Goal: Obtain resource: Obtain resource

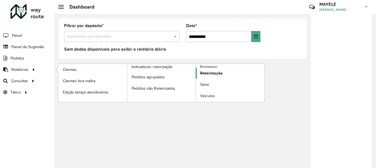
click at [209, 71] on span "Roteirização" at bounding box center [211, 73] width 22 height 6
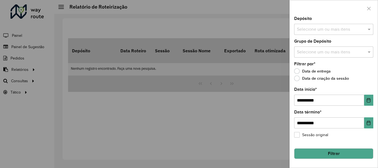
click at [327, 27] on input "text" at bounding box center [330, 29] width 71 height 7
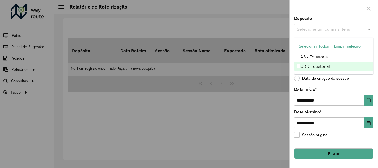
click at [320, 67] on div "CDD Equatorial" at bounding box center [333, 66] width 78 height 9
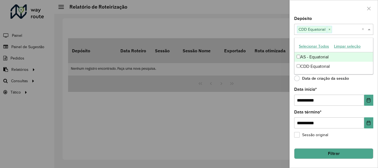
click at [329, 58] on div "AS - Equatorial" at bounding box center [333, 56] width 78 height 9
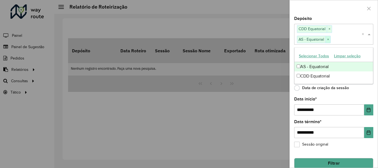
click at [328, 40] on span "×" at bounding box center [327, 39] width 5 height 7
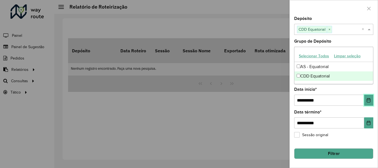
click at [372, 102] on button "Choose Date" at bounding box center [368, 100] width 9 height 11
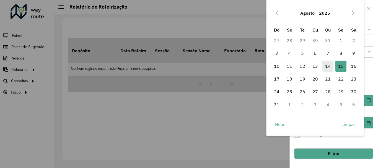
click at [324, 65] on span "14" at bounding box center [327, 66] width 11 height 11
type input "**********"
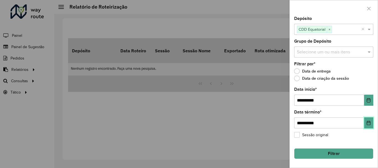
click at [366, 123] on icon "Choose Date" at bounding box center [368, 122] width 4 height 4
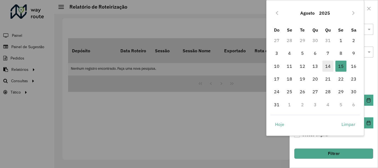
click at [324, 63] on span "14" at bounding box center [327, 66] width 11 height 11
type input "**********"
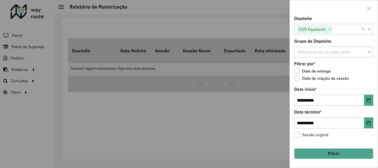
click at [324, 152] on button "Filtrar" at bounding box center [333, 153] width 79 height 11
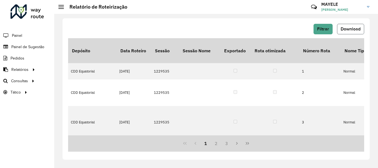
click at [348, 32] on button "Download" at bounding box center [350, 29] width 27 height 11
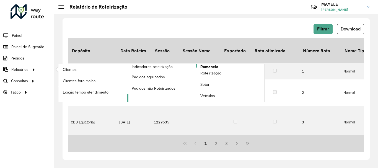
click at [210, 67] on span "Romaneio" at bounding box center [209, 67] width 18 height 6
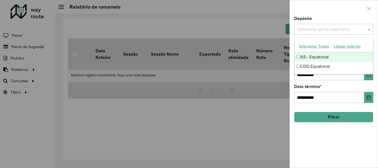
click at [318, 34] on div "Selecione um ou mais itens" at bounding box center [333, 29] width 79 height 11
click at [308, 68] on div "CDD Equatorial" at bounding box center [333, 66] width 78 height 9
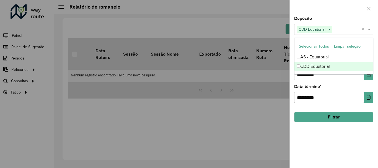
click at [308, 68] on div "CDD Equatorial" at bounding box center [333, 66] width 78 height 9
click at [350, 68] on div "CDD Equatorial" at bounding box center [333, 66] width 78 height 9
click at [367, 80] on button "Choose Date" at bounding box center [368, 74] width 9 height 11
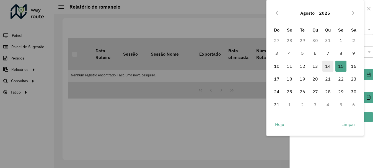
click at [329, 64] on span "14" at bounding box center [327, 66] width 11 height 11
type input "**********"
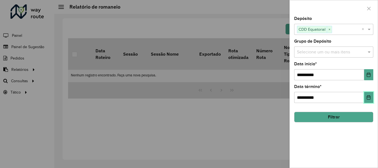
click at [369, 94] on button "Choose Date" at bounding box center [368, 97] width 9 height 11
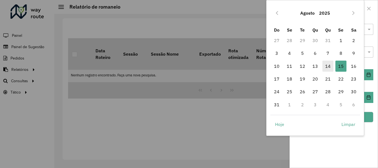
click at [327, 68] on span "14" at bounding box center [327, 66] width 11 height 11
type input "**********"
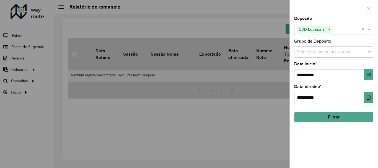
click at [366, 117] on button "Filtrar" at bounding box center [333, 117] width 79 height 11
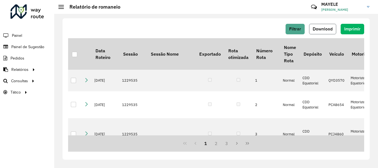
click at [330, 30] on span "Download" at bounding box center [322, 29] width 20 height 5
